Goal: Feedback & Contribution: Submit feedback/report problem

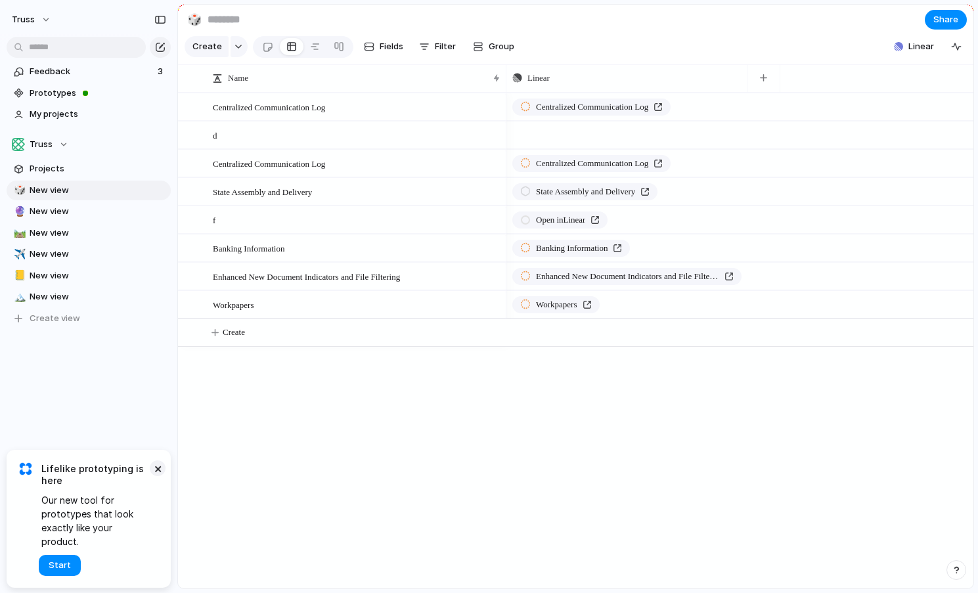
click at [159, 476] on button "×" at bounding box center [158, 468] width 16 height 16
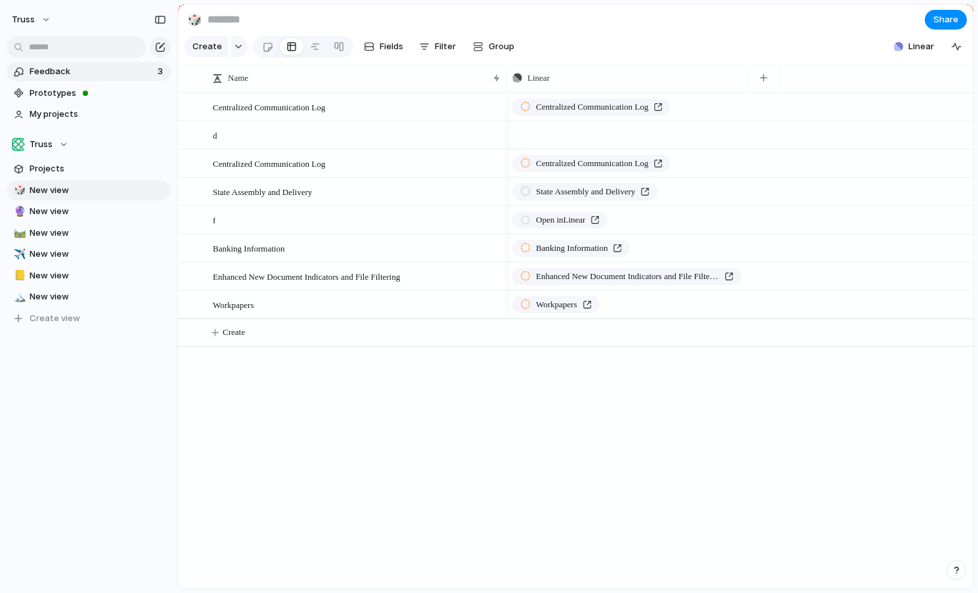
click at [37, 76] on span "Feedback" at bounding box center [92, 71] width 124 height 13
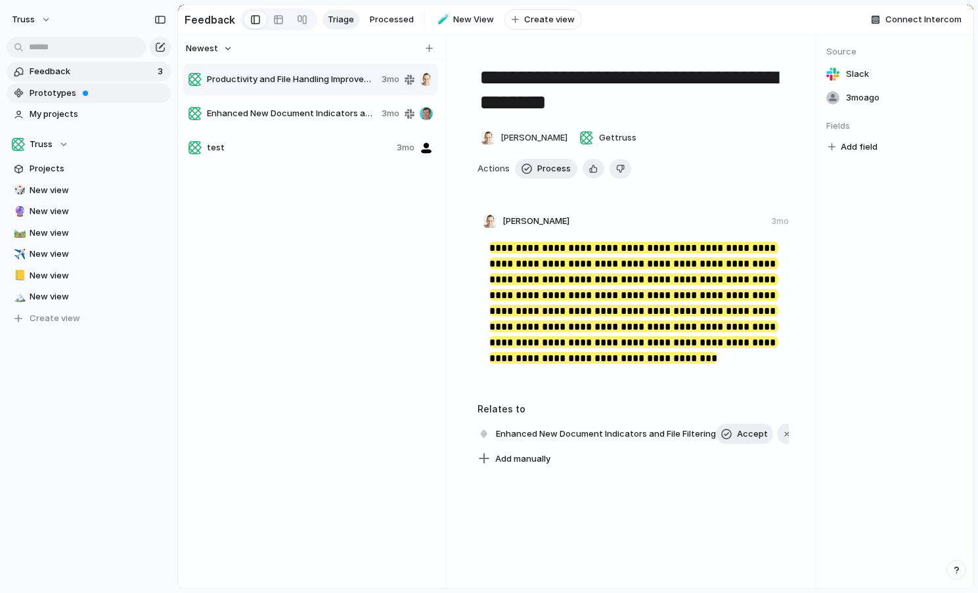
click at [77, 88] on span "Prototypes" at bounding box center [98, 93] width 137 height 13
click at [78, 95] on span "Prototypes" at bounding box center [98, 93] width 137 height 13
click at [57, 122] on link "My projects" at bounding box center [89, 114] width 164 height 20
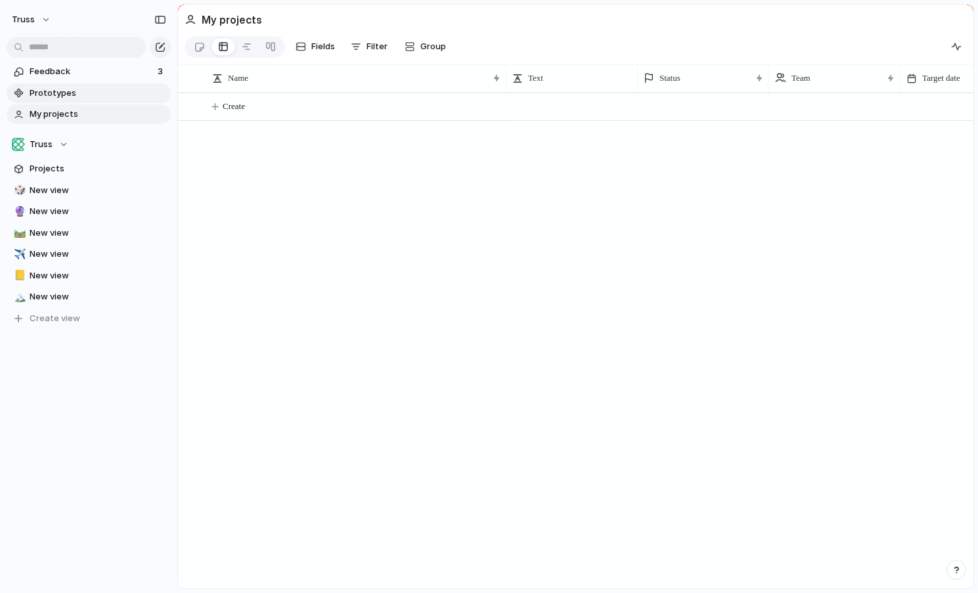
click at [69, 88] on span "Prototypes" at bounding box center [98, 93] width 137 height 13
click at [60, 162] on span "Projects" at bounding box center [98, 168] width 137 height 13
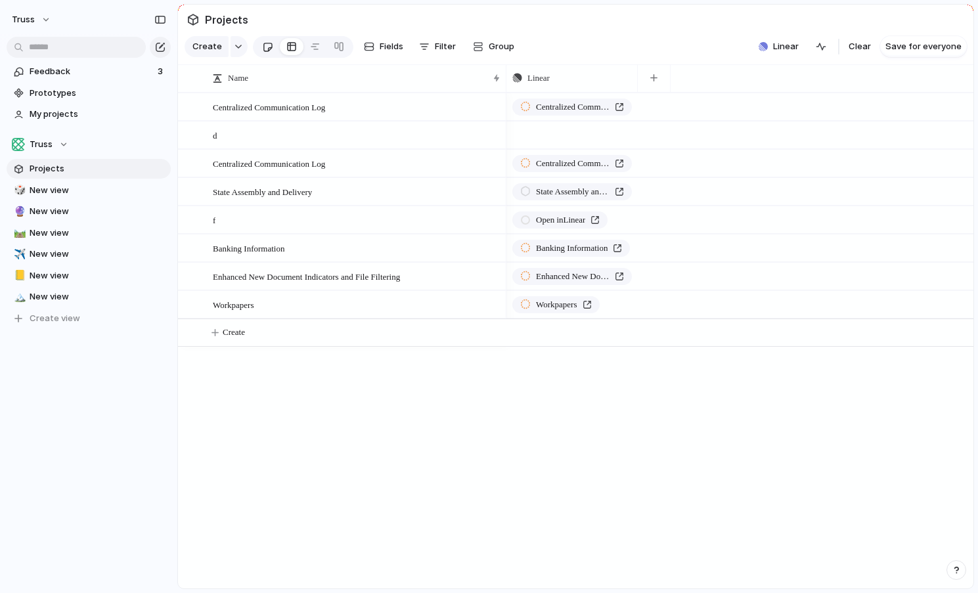
click at [271, 44] on link at bounding box center [268, 46] width 24 height 21
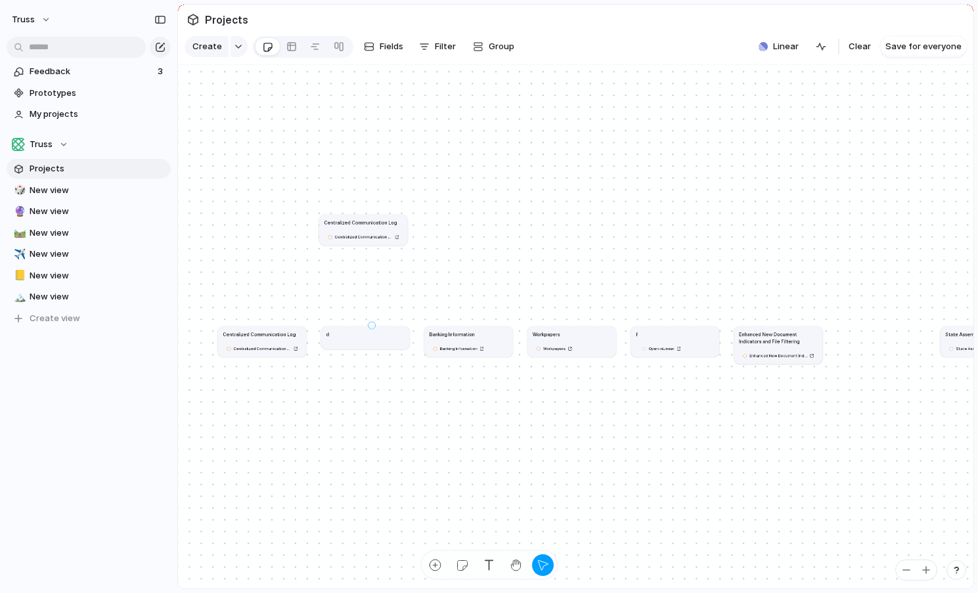
drag, startPoint x: 372, startPoint y: 325, endPoint x: 434, endPoint y: 275, distance: 79.8
drag, startPoint x: 351, startPoint y: 341, endPoint x: 448, endPoint y: 270, distance: 120.4
click at [448, 275] on article "d" at bounding box center [458, 286] width 89 height 23
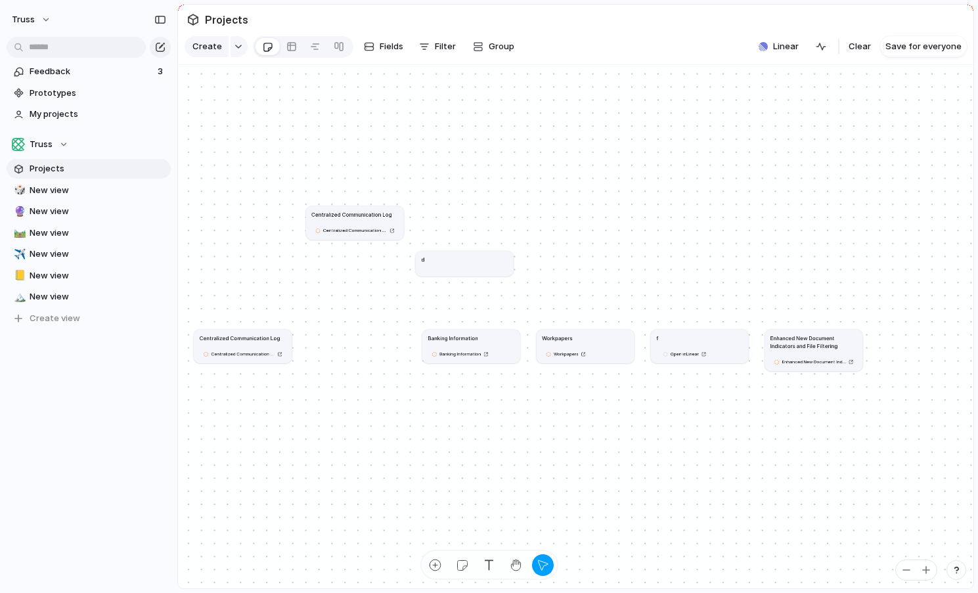
drag, startPoint x: 478, startPoint y: 346, endPoint x: 369, endPoint y: 343, distance: 109.1
click at [434, 346] on article "Banking Information Banking Information" at bounding box center [471, 346] width 98 height 34
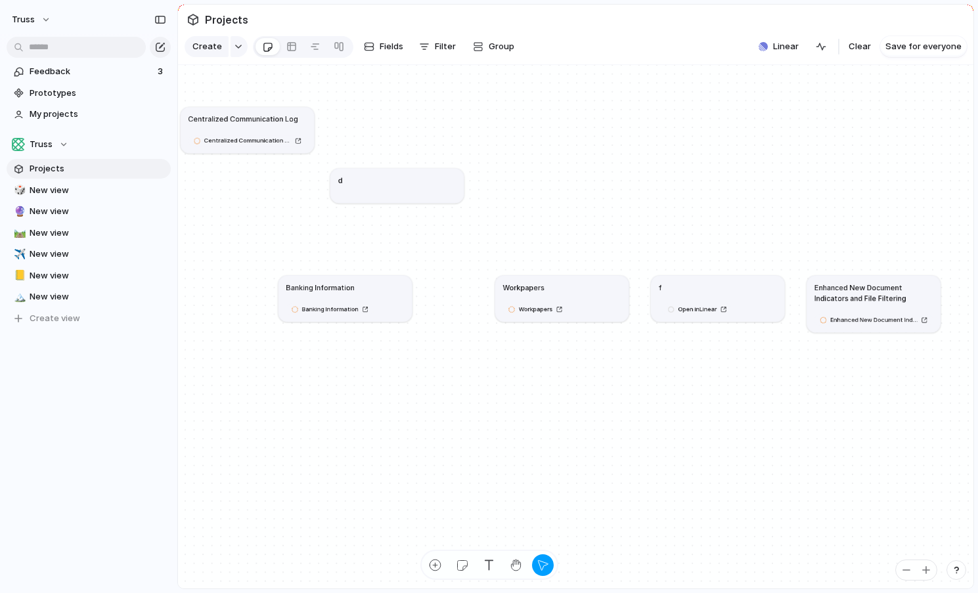
drag, startPoint x: 381, startPoint y: 286, endPoint x: 407, endPoint y: 313, distance: 37.2
click at [404, 292] on div "Banking Information" at bounding box center [345, 287] width 118 height 11
click at [436, 347] on div "Banking Information Banking Information" at bounding box center [370, 325] width 133 height 46
drag, startPoint x: 405, startPoint y: 299, endPoint x: 355, endPoint y: 269, distance: 57.8
drag, startPoint x: 391, startPoint y: 322, endPoint x: 324, endPoint y: 280, distance: 79.7
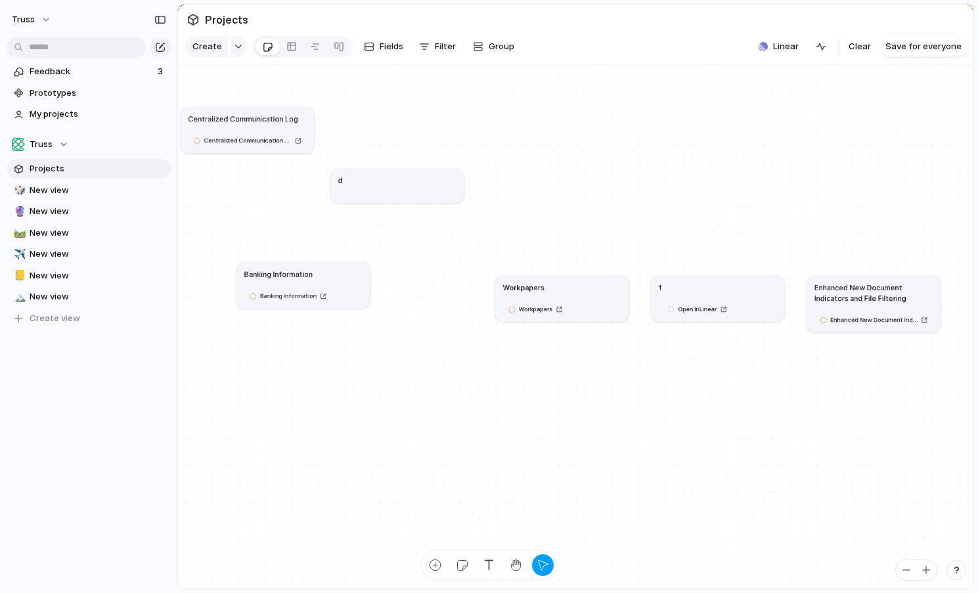
click at [324, 280] on article "Banking Information Banking Information" at bounding box center [302, 285] width 133 height 46
click at [355, 293] on div "Banking Information" at bounding box center [303, 295] width 118 height 12
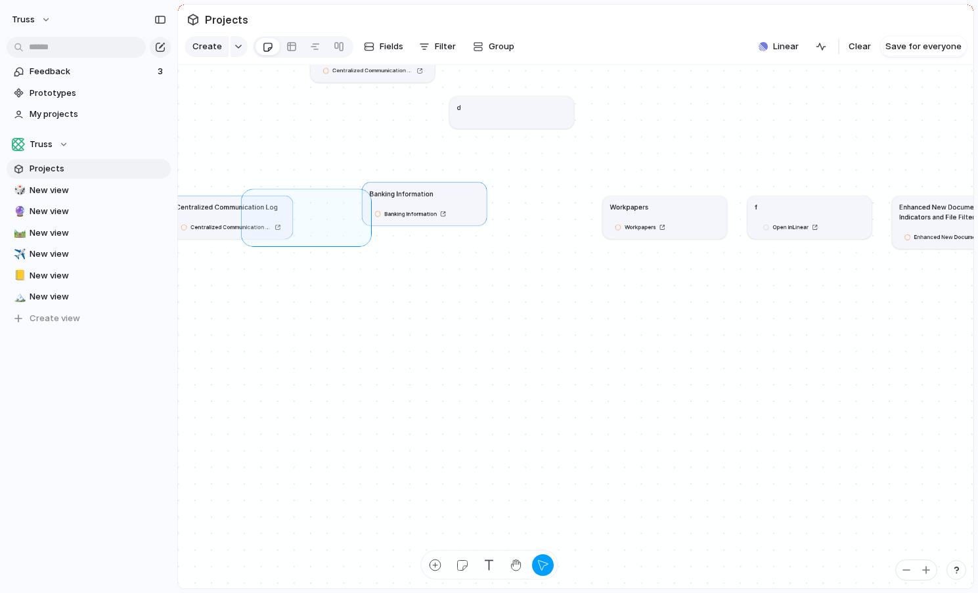
drag, startPoint x: 246, startPoint y: 194, endPoint x: 371, endPoint y: 252, distance: 137.8
click at [372, 252] on div "Centralized Communication Log Centralized Communication Log d Banking Informati…" at bounding box center [575, 327] width 795 height 524
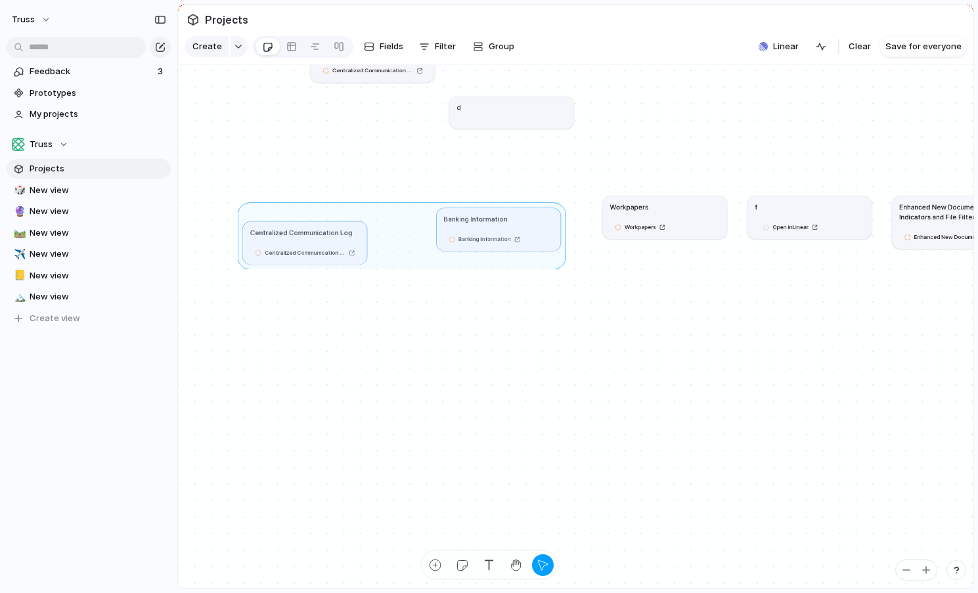
drag, startPoint x: 245, startPoint y: 209, endPoint x: 367, endPoint y: 267, distance: 135.2
click at [367, 267] on div at bounding box center [402, 235] width 328 height 67
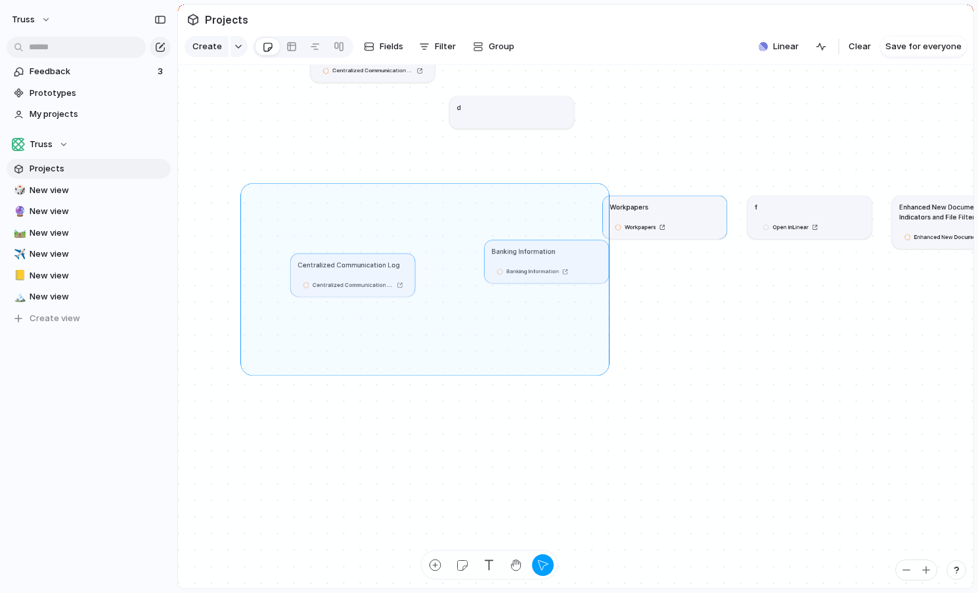
drag, startPoint x: 604, startPoint y: 370, endPoint x: 264, endPoint y: 160, distance: 399.4
click at [264, 195] on div "Centralized Communication Log Centralized Communication Log d Banking Informati…" at bounding box center [418, 360] width 501 height 330
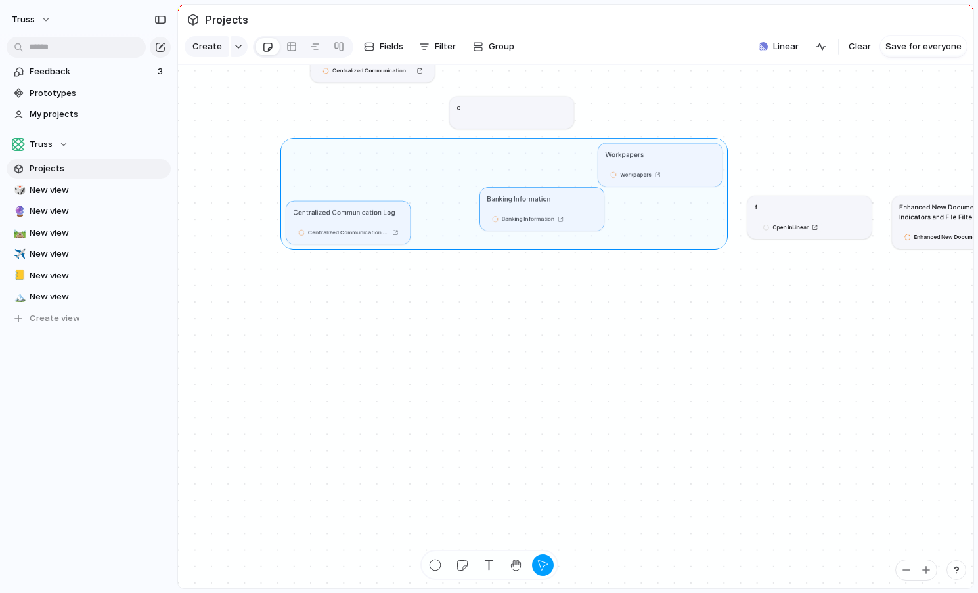
drag, startPoint x: 390, startPoint y: 301, endPoint x: 385, endPoint y: 249, distance: 52.2
click at [385, 248] on div at bounding box center [504, 193] width 447 height 111
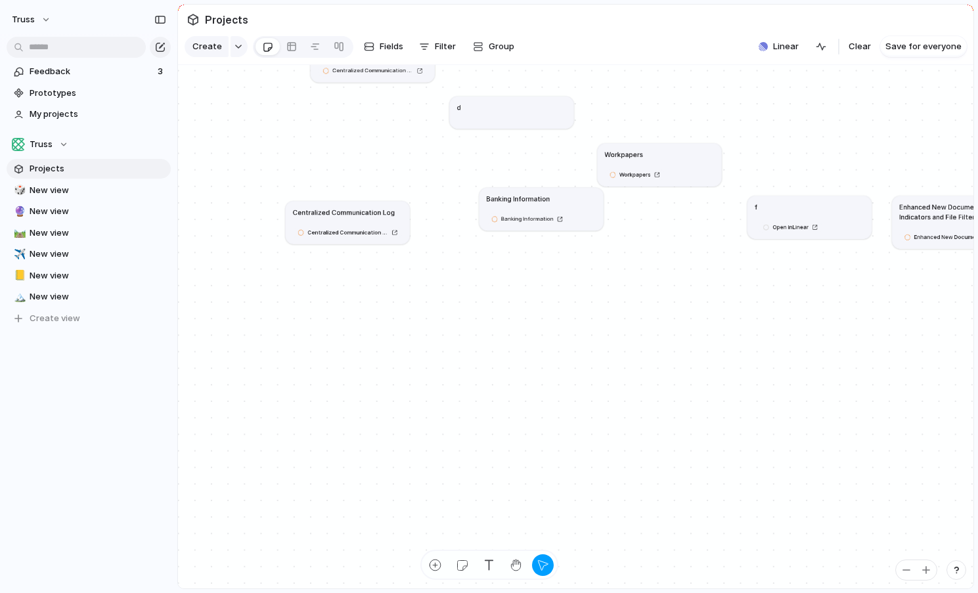
drag, startPoint x: 369, startPoint y: 213, endPoint x: 369, endPoint y: 268, distance: 54.5
click at [369, 217] on h1 "Centralized Communication Log" at bounding box center [343, 212] width 102 height 10
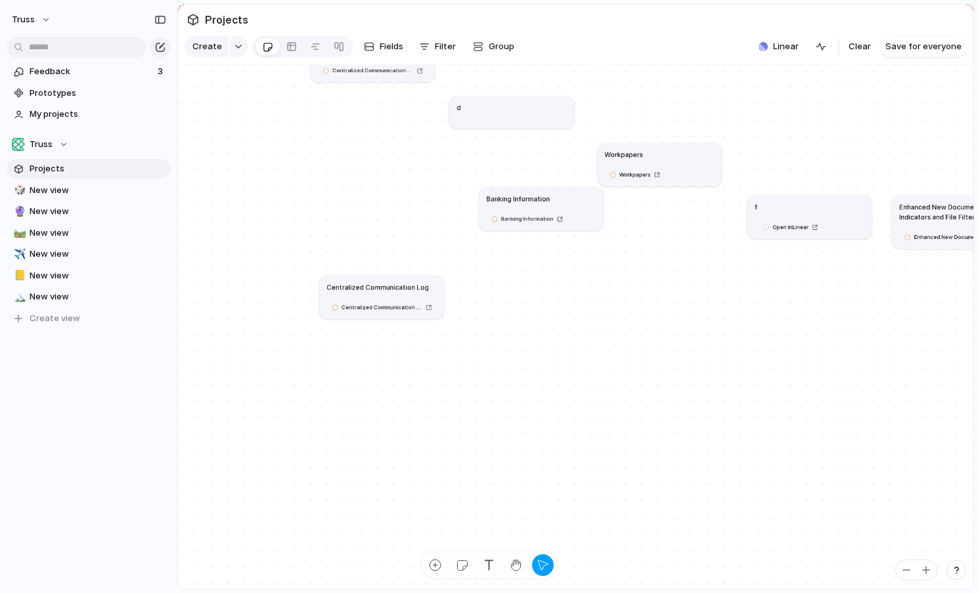
drag, startPoint x: 405, startPoint y: 296, endPoint x: 442, endPoint y: 339, distance: 57.3
click at [443, 319] on article "Centralized Communication Log Centralized Communication Log" at bounding box center [382, 297] width 124 height 43
click at [391, 314] on article "Centralized Communication Log Centralized Communication Log" at bounding box center [386, 319] width 124 height 43
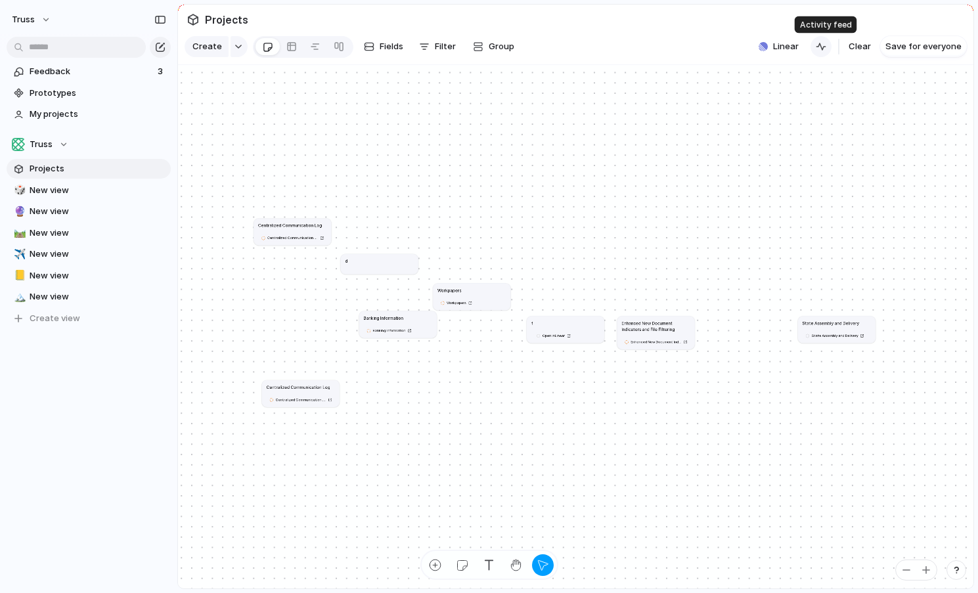
click at [826, 47] on div "button" at bounding box center [821, 46] width 11 height 11
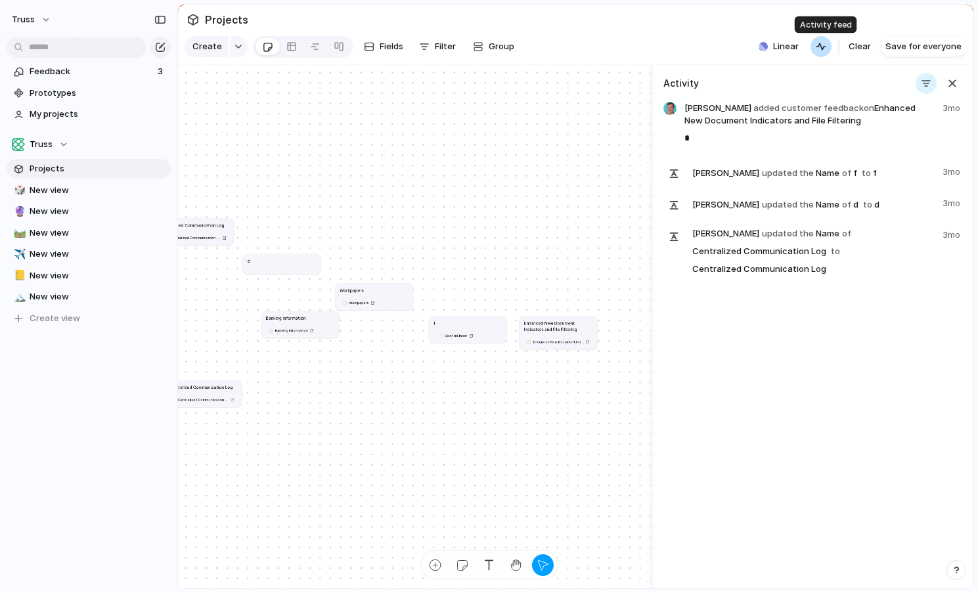
click at [826, 45] on div "button" at bounding box center [821, 46] width 11 height 11
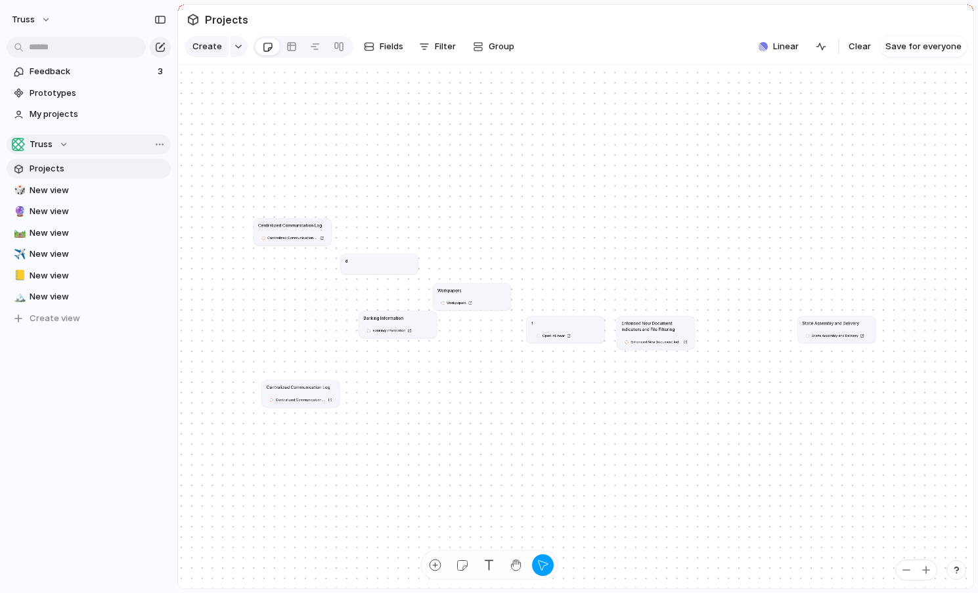
click at [77, 141] on button "Truss" at bounding box center [89, 145] width 164 height 20
click at [68, 295] on span "New view" at bounding box center [98, 296] width 137 height 13
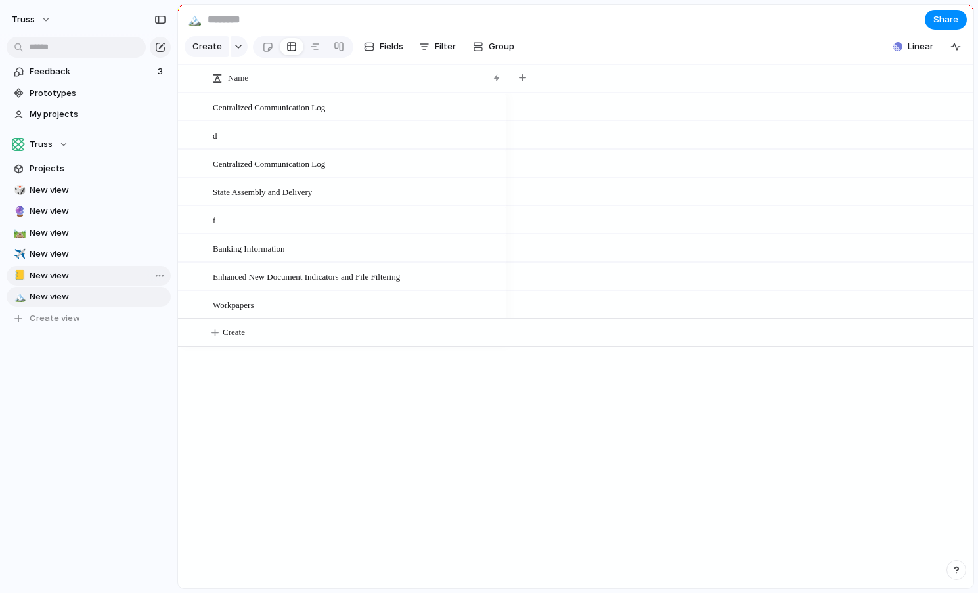
click at [68, 277] on span "New view" at bounding box center [98, 275] width 137 height 13
click at [53, 140] on div "Truss" at bounding box center [40, 144] width 56 height 13
click at [46, 230] on li "⚡ Trusstax" at bounding box center [67, 220] width 107 height 22
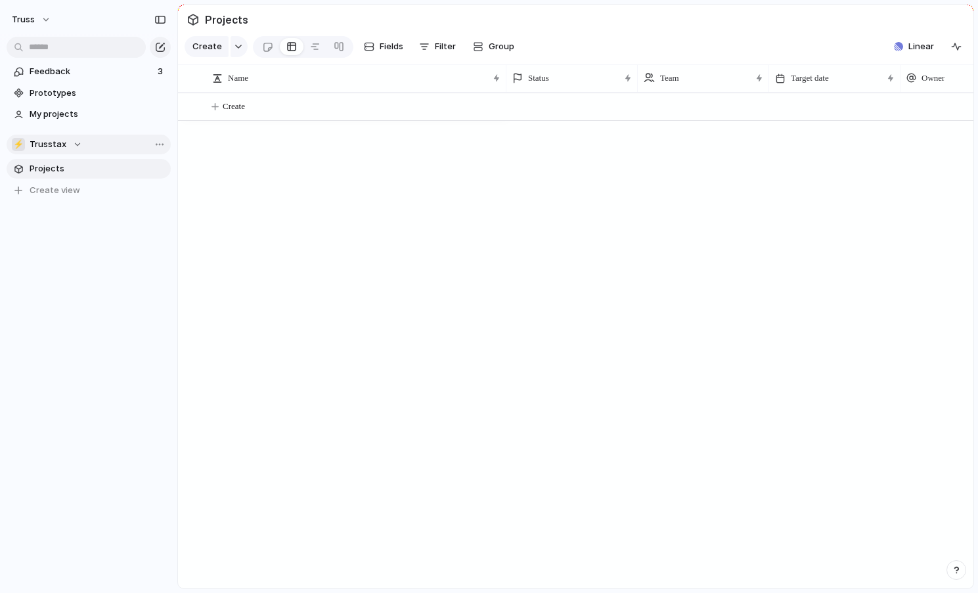
click at [103, 145] on button "⚡ Trusstax" at bounding box center [89, 145] width 164 height 20
click at [41, 198] on span "Truss" at bounding box center [52, 197] width 23 height 13
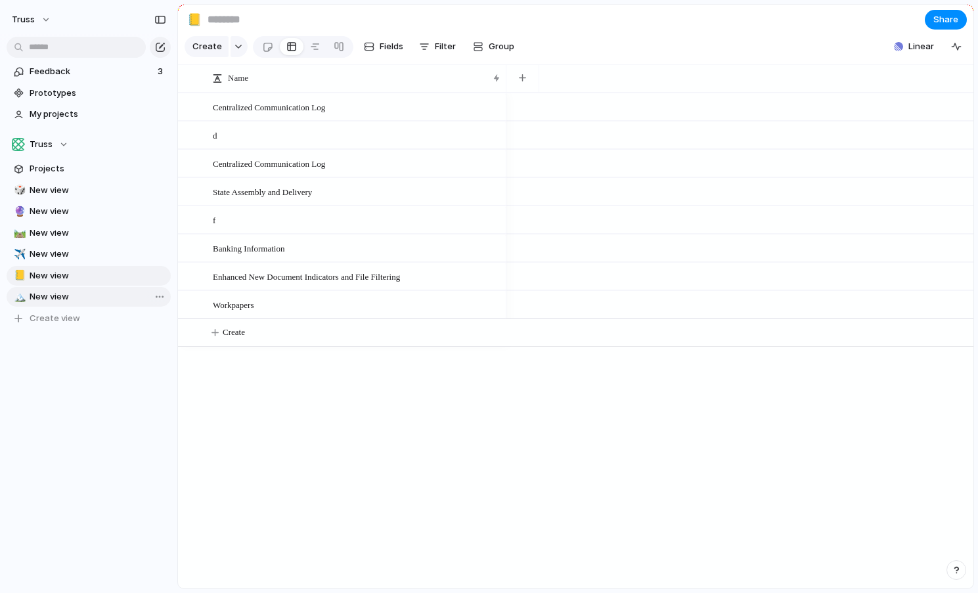
click at [78, 288] on link "🏔️ New view" at bounding box center [89, 297] width 164 height 20
click at [58, 71] on span "Feedback" at bounding box center [92, 71] width 124 height 13
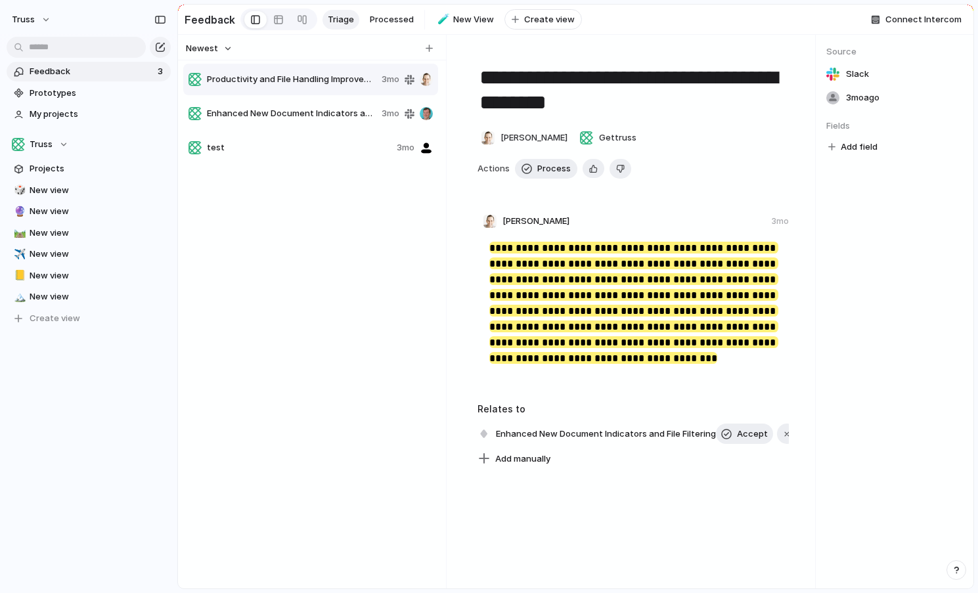
click at [340, 108] on span "Enhanced New Document Indicators and File Filtering" at bounding box center [291, 113] width 169 height 13
type textarea "**********"
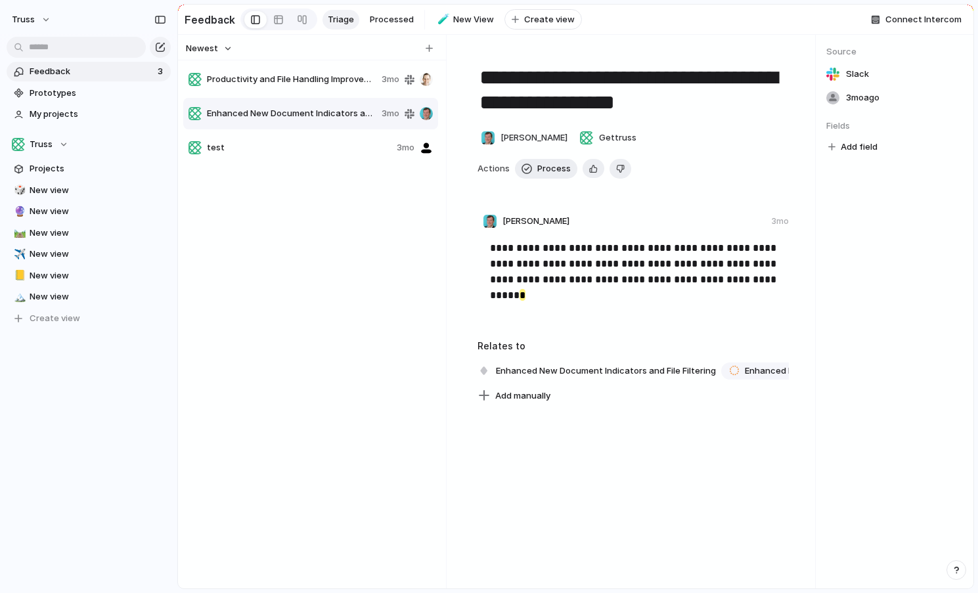
click at [400, 5] on section "Feedback Triage Processed 🧪 New View To pick up a draggable item, press the spa…" at bounding box center [575, 20] width 795 height 30
click at [400, 15] on span "Processed" at bounding box center [392, 19] width 44 height 13
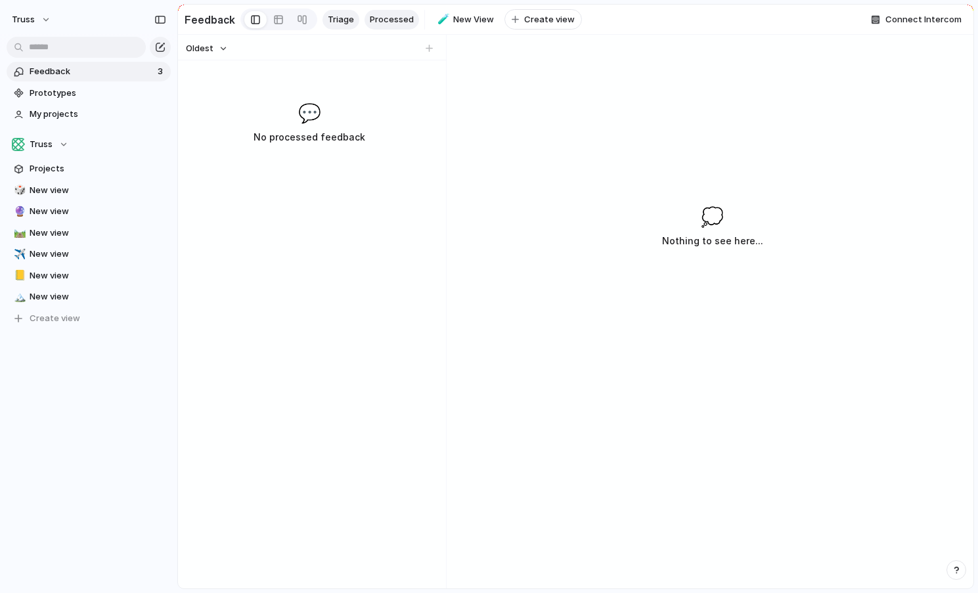
click at [336, 24] on span "Triage" at bounding box center [341, 19] width 26 height 13
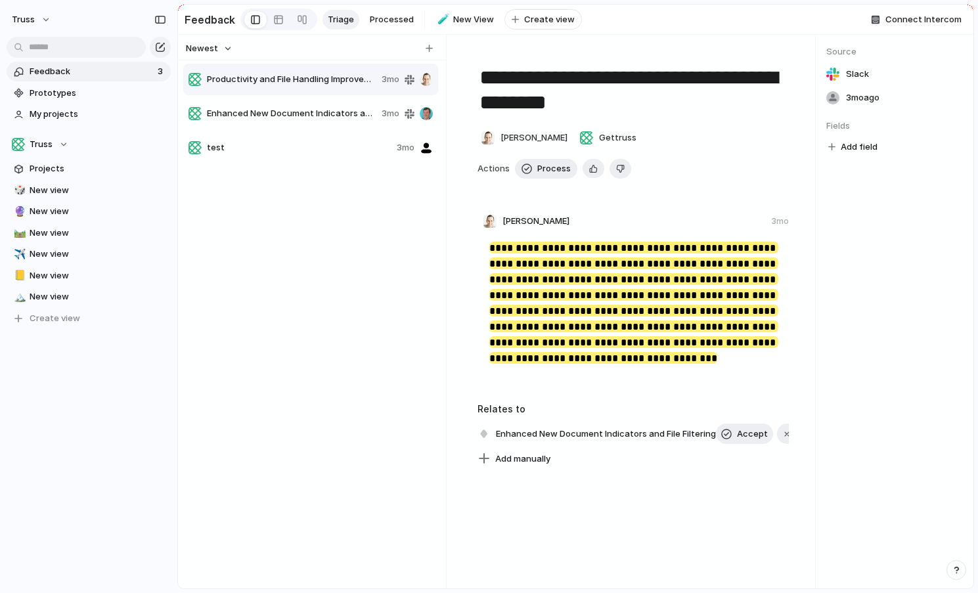
click at [288, 102] on div "Enhanced New Document Indicators and File Filtering 3mo" at bounding box center [310, 114] width 255 height 32
type textarea "**********"
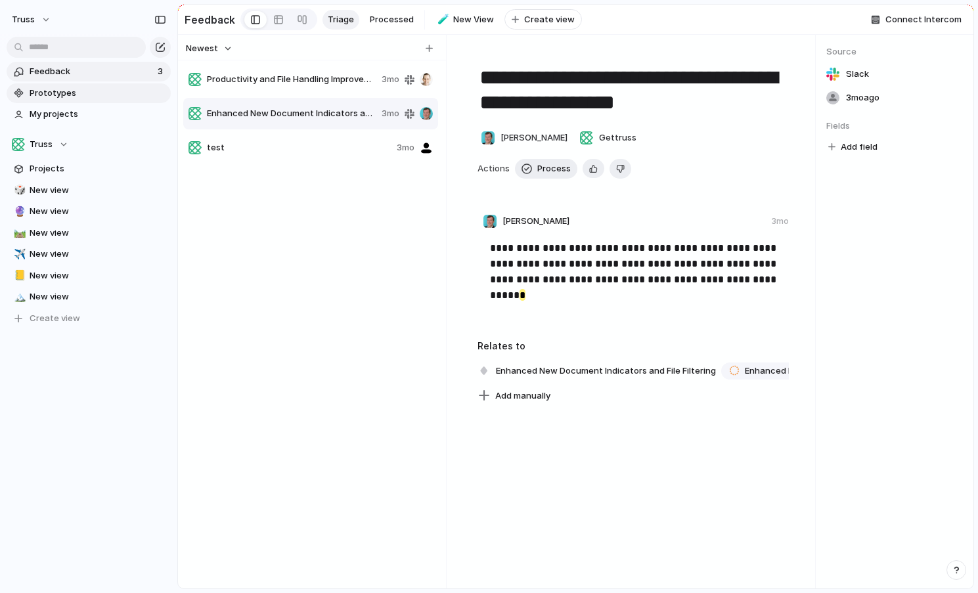
click at [101, 99] on link "Prototypes" at bounding box center [89, 93] width 164 height 20
